Goal: Information Seeking & Learning: Learn about a topic

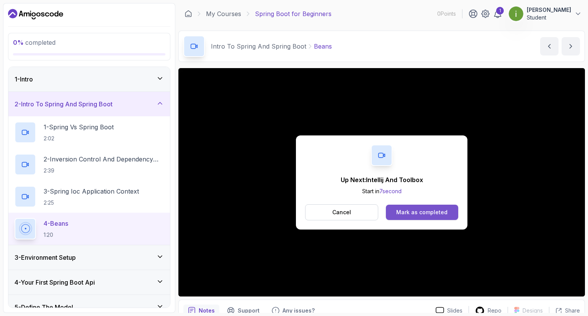
click at [413, 215] on div "Mark as completed" at bounding box center [421, 213] width 51 height 8
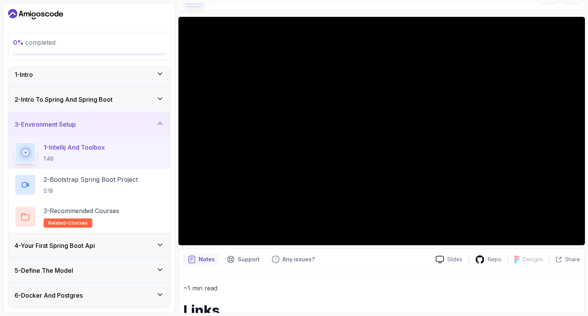
scroll to position [56, 0]
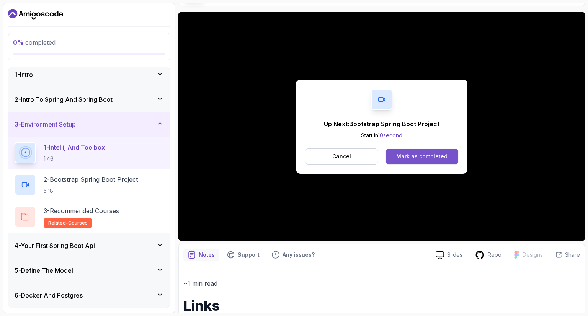
click at [442, 152] on button "Mark as completed" at bounding box center [422, 156] width 72 height 15
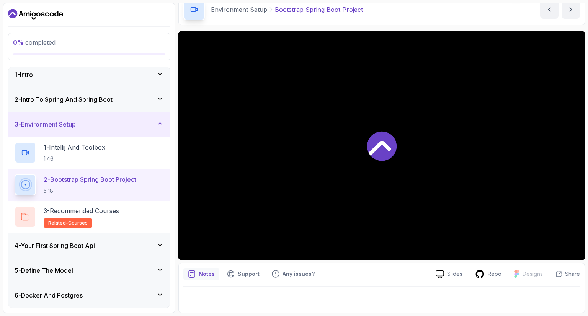
scroll to position [37, 0]
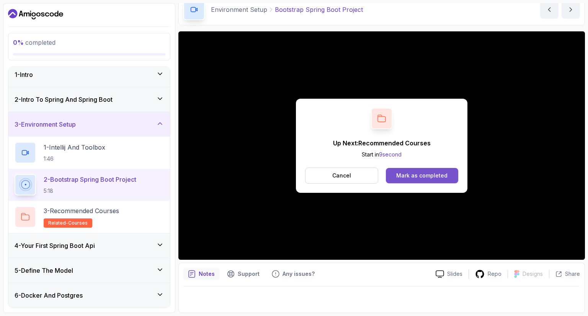
click at [427, 178] on div "Mark as completed" at bounding box center [421, 176] width 51 height 8
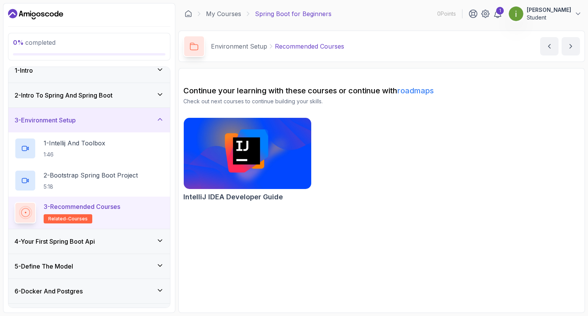
scroll to position [30, 0]
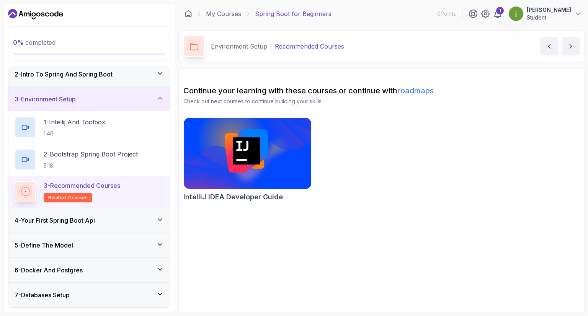
click at [74, 223] on h3 "4 - Your First Spring Boot Api" at bounding box center [55, 220] width 80 height 9
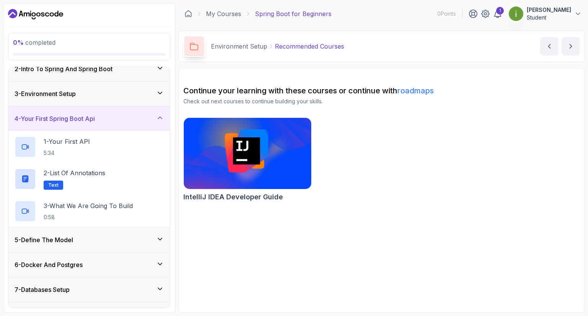
scroll to position [35, 0]
click at [69, 144] on p "1 - Your First API" at bounding box center [67, 141] width 46 height 9
